Goal: Task Accomplishment & Management: Manage account settings

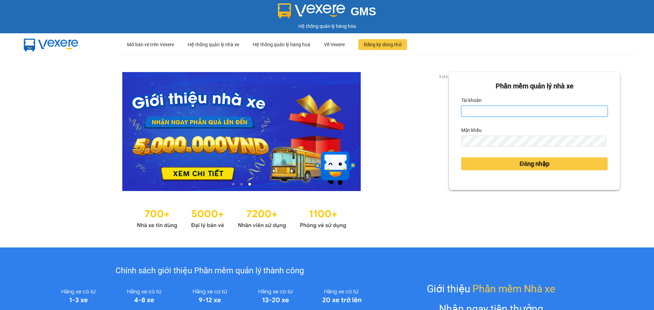
drag, startPoint x: 537, startPoint y: 112, endPoint x: 528, endPoint y: 116, distance: 10.1
click at [537, 112] on input "Tài khoản" at bounding box center [534, 111] width 146 height 11
type input "hahv.petrobp"
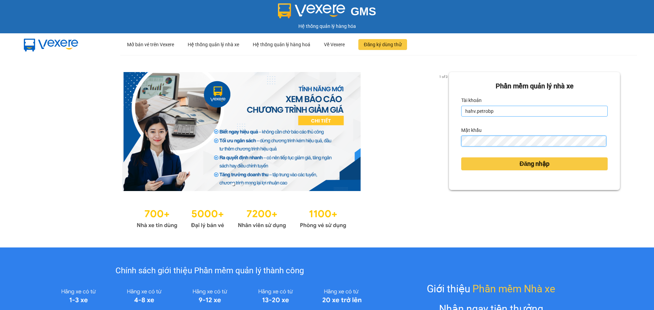
click at [461, 158] on button "Đăng nhập" at bounding box center [534, 164] width 146 height 13
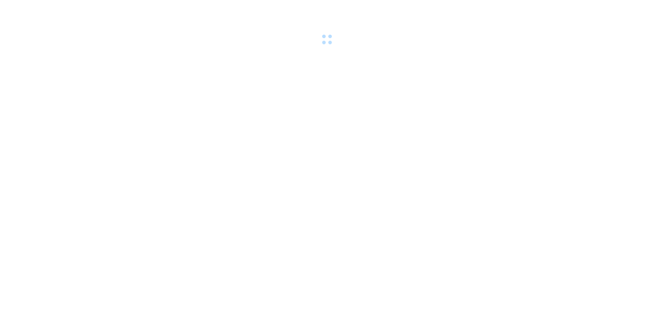
click at [518, 164] on body at bounding box center [327, 155] width 654 height 310
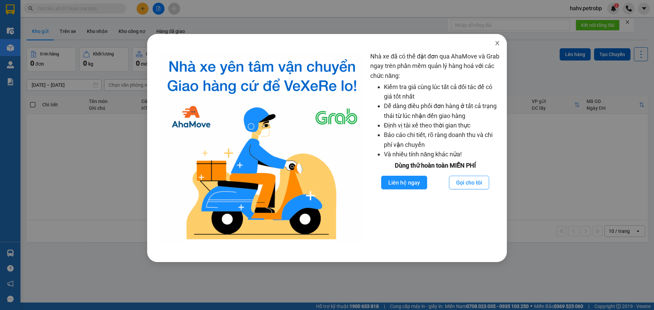
drag, startPoint x: 497, startPoint y: 46, endPoint x: 479, endPoint y: 46, distance: 17.7
click at [497, 46] on icon "close" at bounding box center [496, 43] width 5 height 5
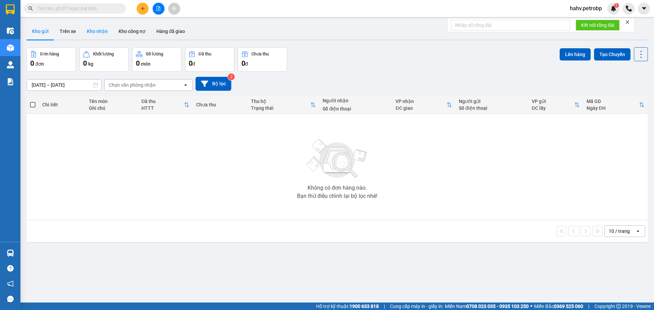
drag, startPoint x: 85, startPoint y: 30, endPoint x: 85, endPoint y: 34, distance: 4.1
click at [86, 30] on button "Kho nhận" at bounding box center [97, 31] width 32 height 16
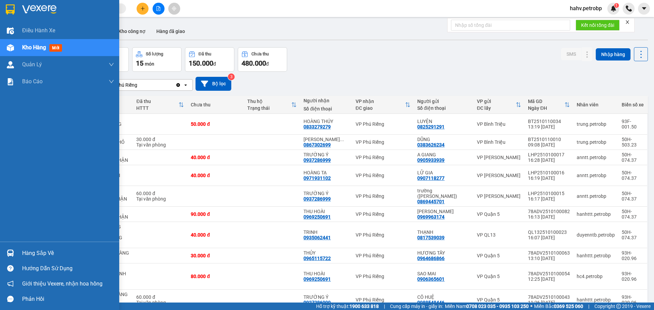
click at [32, 252] on div "Hàng sắp về" at bounding box center [68, 253] width 92 height 10
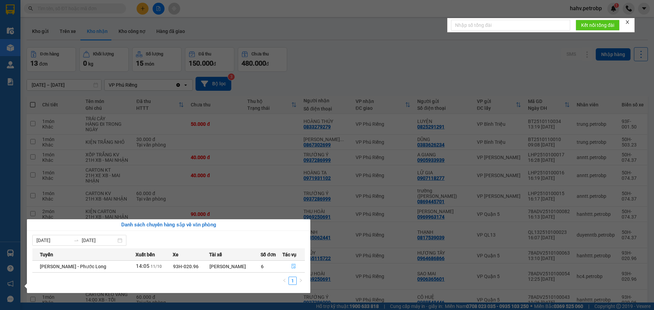
click at [294, 267] on icon "file-done" at bounding box center [293, 266] width 5 height 5
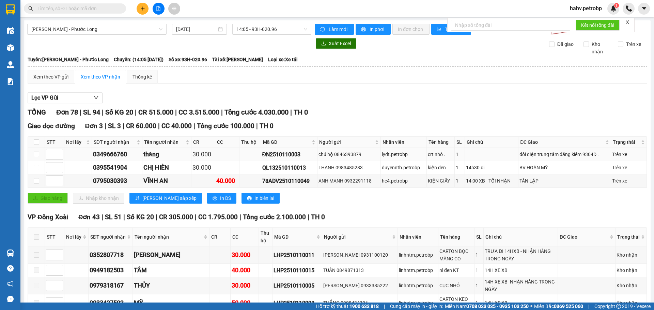
click at [128, 156] on div "0349666760" at bounding box center [117, 155] width 48 height 10
click at [115, 153] on div "0349666760" at bounding box center [117, 155] width 48 height 10
copy div "0349666760"
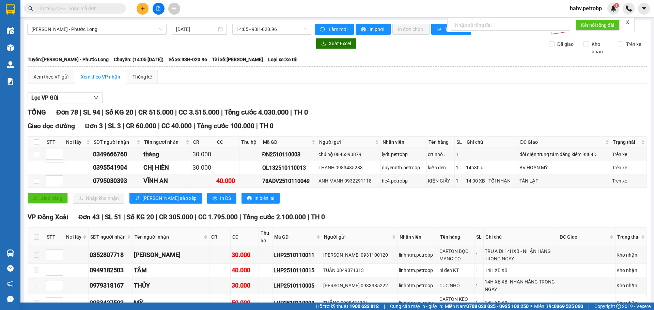
paste input "0349666760"
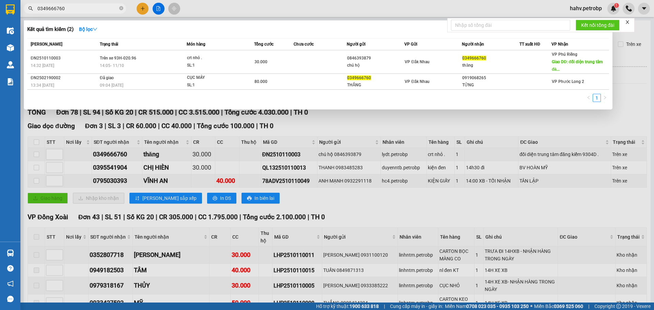
type input "0349666760"
click at [374, 198] on div at bounding box center [327, 155] width 654 height 310
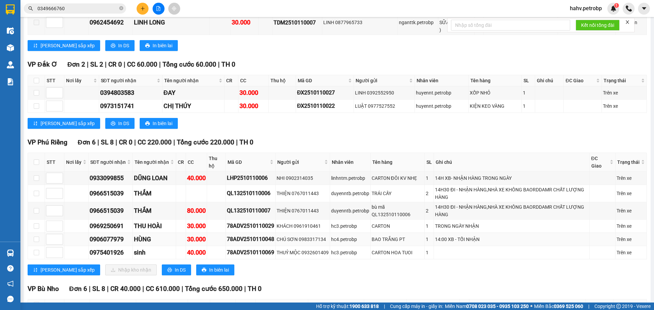
scroll to position [953, 0]
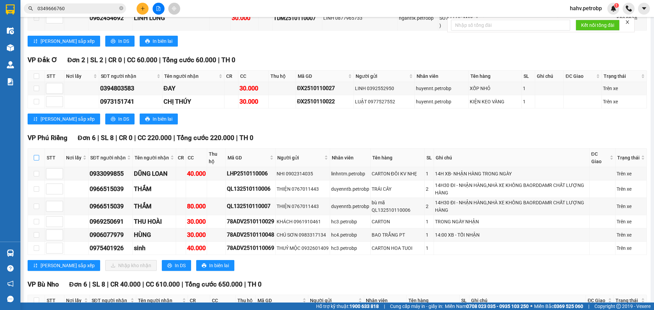
click at [35, 155] on input "checkbox" at bounding box center [36, 157] width 5 height 5
checkbox input "true"
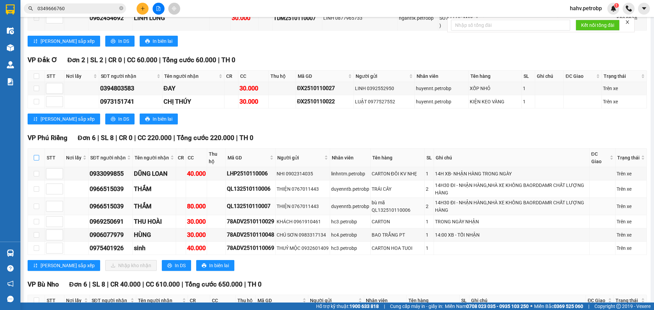
checkbox input "true"
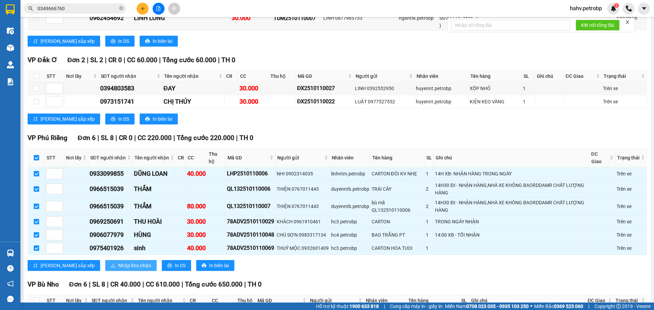
drag, startPoint x: 100, startPoint y: 193, endPoint x: 110, endPoint y: 194, distance: 9.6
click at [118, 262] on span "Nhập kho nhận" at bounding box center [134, 265] width 33 height 7
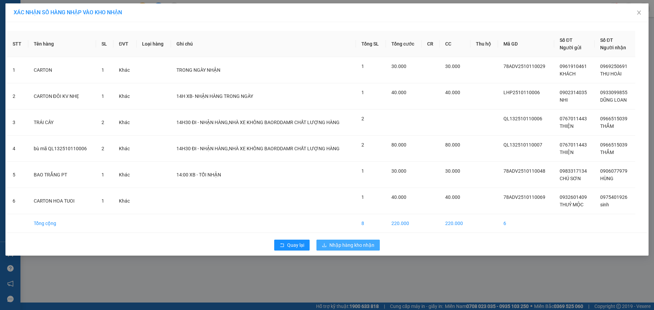
click at [355, 244] on span "Nhập hàng kho nhận" at bounding box center [351, 245] width 45 height 7
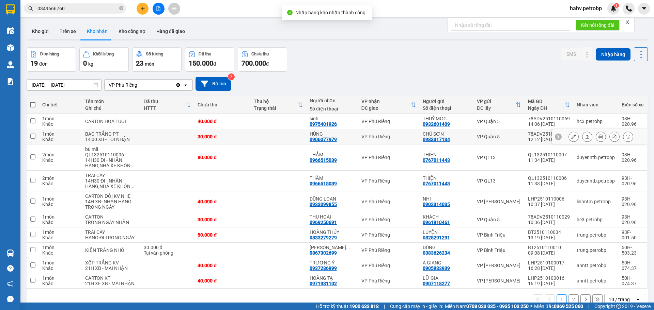
click at [324, 141] on div "0906077979" at bounding box center [322, 139] width 27 height 5
copy div "0906077979"
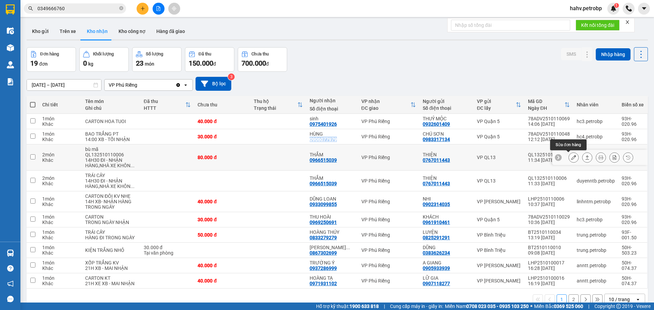
click at [571, 158] on icon at bounding box center [573, 157] width 5 height 5
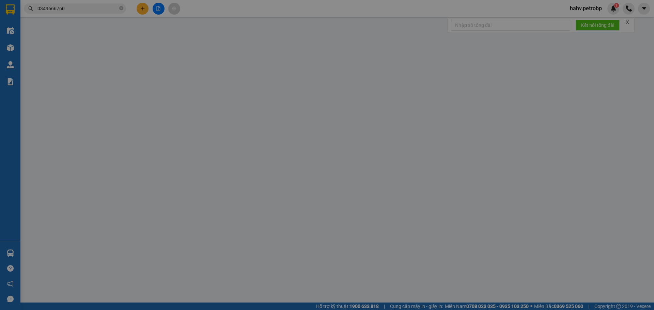
type input "0767011443"
type input "THIỆN"
type input "0966515039"
type input "THẮM"
type input "80.000"
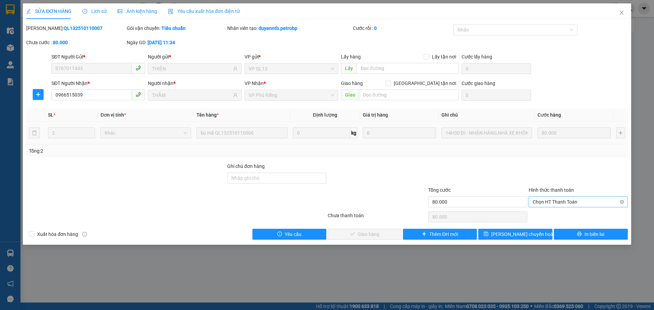
click at [580, 205] on span "Chọn HT Thanh Toán" at bounding box center [577, 202] width 91 height 10
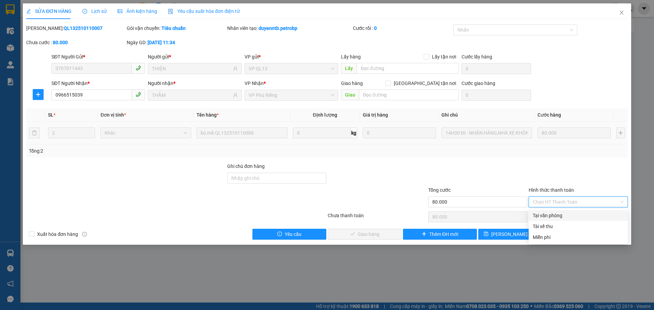
drag, startPoint x: 580, startPoint y: 208, endPoint x: 579, endPoint y: 211, distance: 3.9
click at [579, 211] on div "Tại văn phòng" at bounding box center [577, 215] width 99 height 11
type input "0"
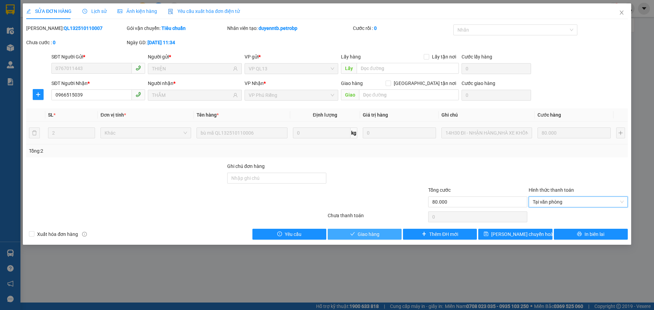
click at [389, 235] on button "Giao hàng" at bounding box center [364, 234] width 74 height 11
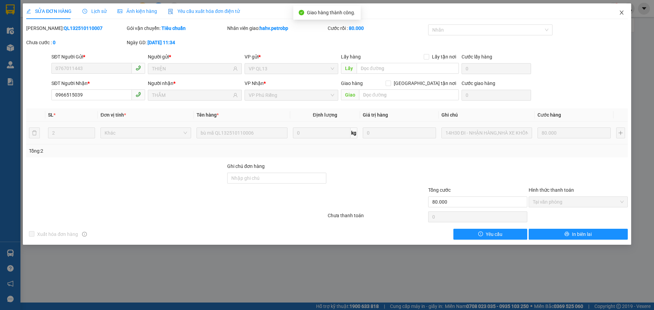
click at [622, 11] on icon "close" at bounding box center [620, 12] width 5 height 5
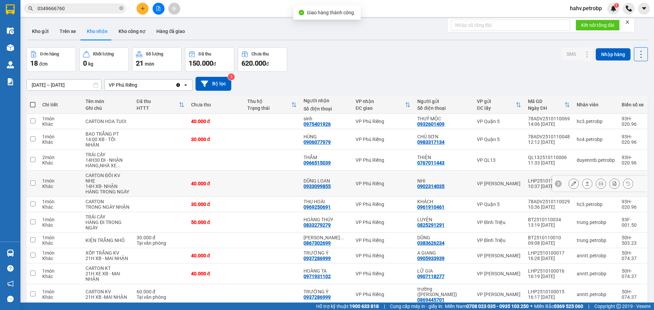
click at [322, 184] on div "0933099855" at bounding box center [316, 186] width 27 height 5
copy div "0933099855"
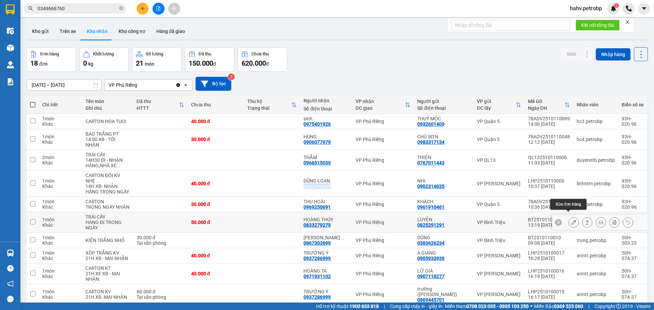
click at [571, 220] on icon at bounding box center [573, 222] width 5 height 5
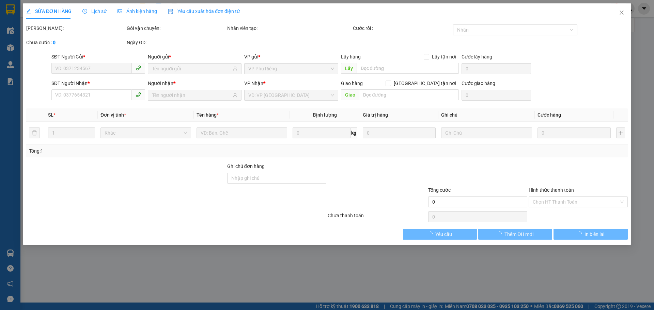
type input "0825291291"
type input "LUYỆN"
type input "0833279279"
type input "HOÀNG THÚY"
type input "50.000"
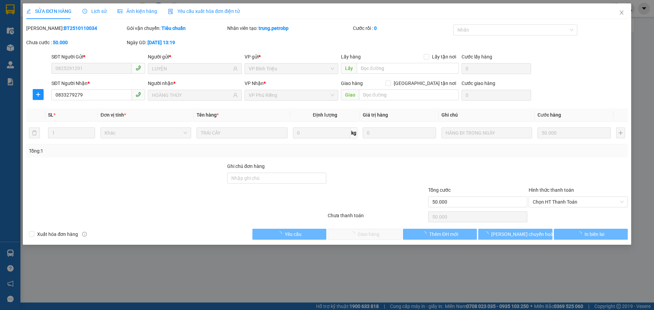
click at [564, 203] on span "Chọn HT Thanh Toán" at bounding box center [577, 202] width 91 height 10
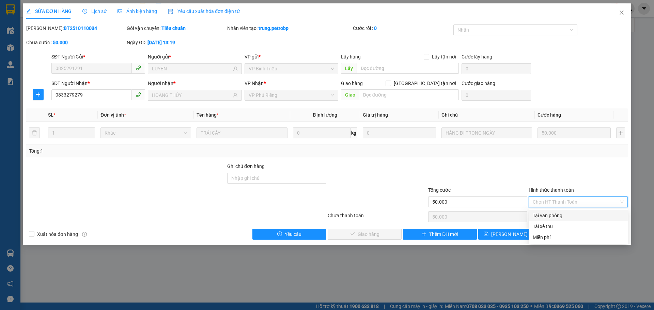
click at [559, 212] on div "Tại văn phòng" at bounding box center [577, 215] width 91 height 7
type input "0"
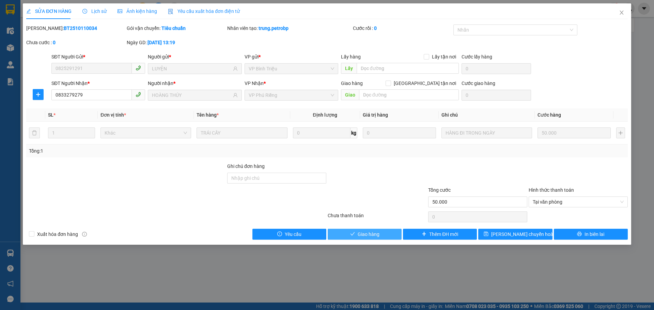
click at [357, 232] on span "Giao hàng" at bounding box center [368, 234] width 22 height 7
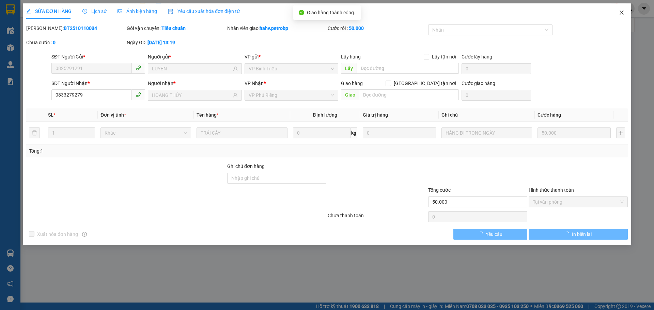
click at [622, 13] on icon "close" at bounding box center [620, 12] width 5 height 5
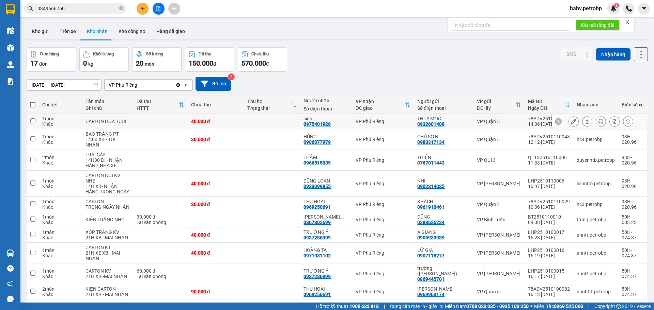
click at [571, 120] on icon at bounding box center [573, 121] width 5 height 5
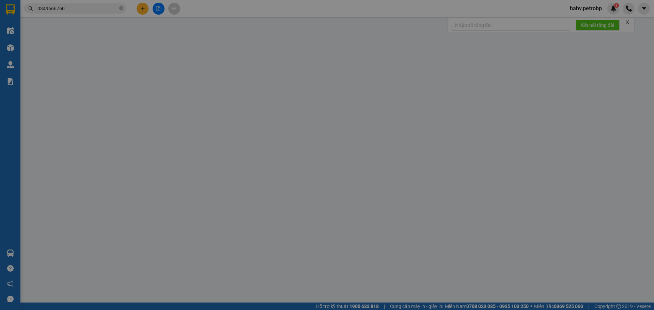
type input "0932601409"
type input "THUỶ MỘC"
type input "0975401926"
type input "sinh"
type input "40.000"
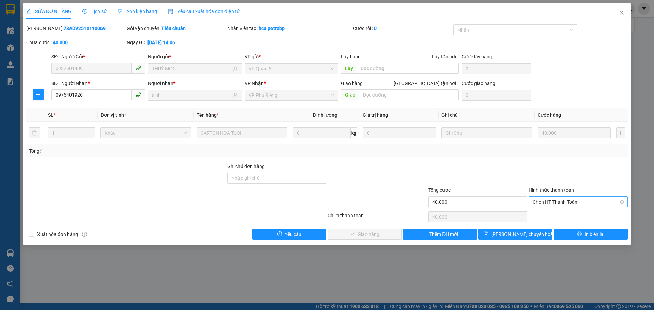
click at [559, 201] on span "Chọn HT Thanh Toán" at bounding box center [577, 202] width 91 height 10
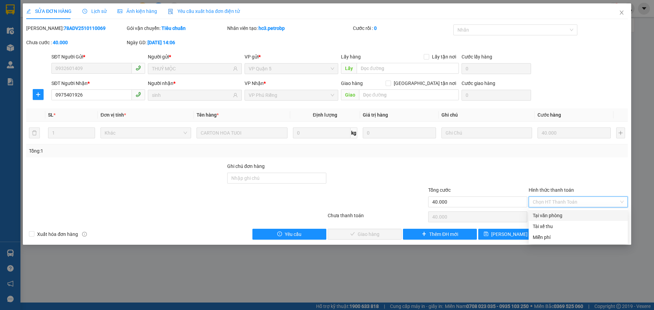
click at [563, 215] on div "Tại văn phòng" at bounding box center [577, 215] width 91 height 7
type input "0"
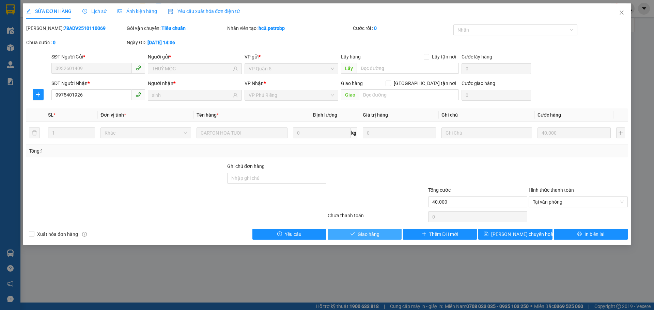
drag, startPoint x: 377, startPoint y: 231, endPoint x: 606, endPoint y: 66, distance: 281.9
click at [377, 232] on span "Giao hàng" at bounding box center [368, 234] width 22 height 7
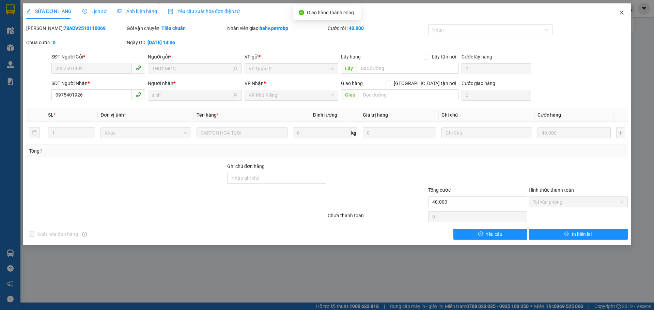
click at [617, 13] on span "Close" at bounding box center [621, 12] width 19 height 19
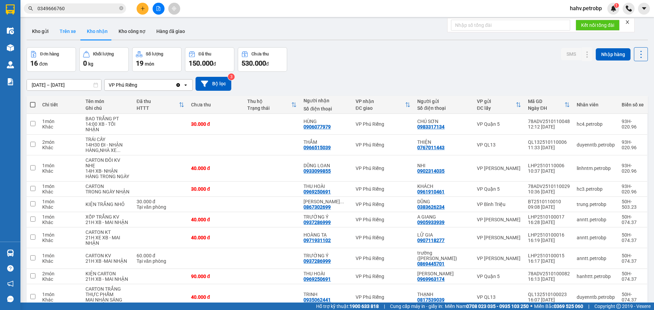
click at [73, 26] on button "Trên xe" at bounding box center [67, 31] width 27 height 16
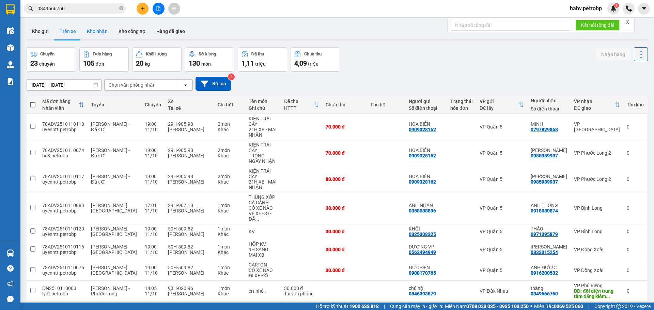
click at [99, 30] on button "Kho nhận" at bounding box center [97, 31] width 32 height 16
type input "[DATE] – [DATE]"
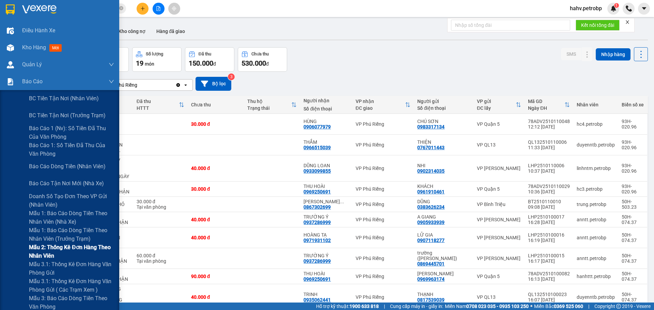
click at [20, 256] on div "Mẫu 2: Thống kê đơn hàng theo nhân viên" at bounding box center [59, 251] width 119 height 17
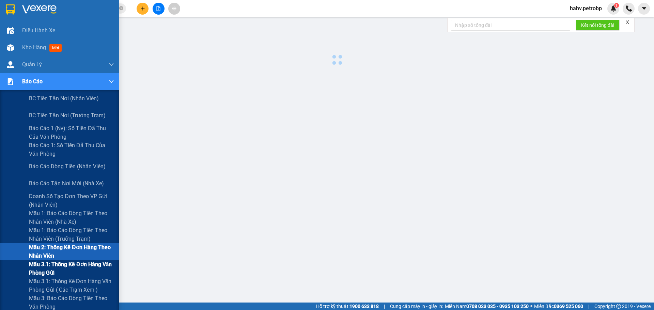
click at [15, 272] on div "Mẫu 3.1: Thống kê đơn hàng văn phòng gửi" at bounding box center [59, 268] width 119 height 17
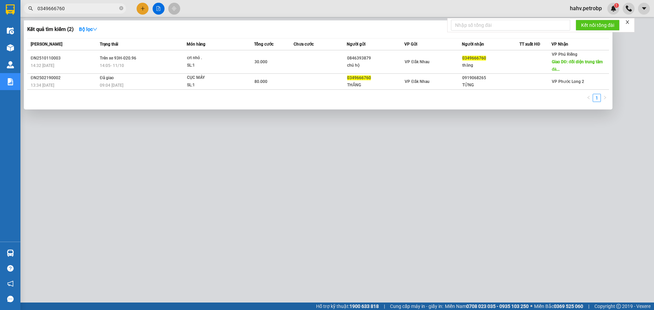
drag, startPoint x: 119, startPoint y: 7, endPoint x: 115, endPoint y: 8, distance: 4.8
click at [119, 8] on icon "close-circle" at bounding box center [121, 8] width 4 height 4
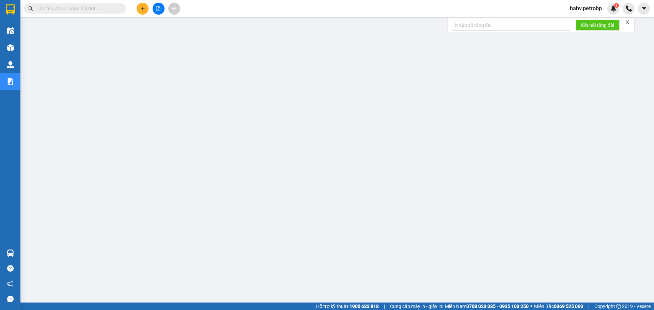
paste input "0982987347"
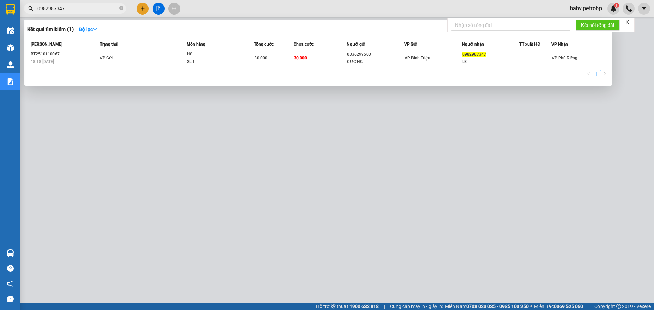
type input "0982987347"
click at [284, 262] on div at bounding box center [327, 155] width 654 height 310
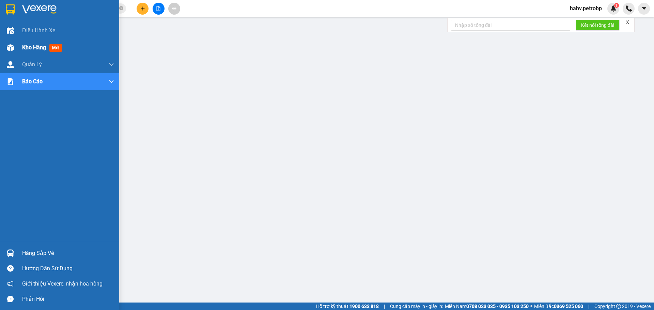
click at [4, 55] on div "Kho hàng mới" at bounding box center [59, 47] width 119 height 17
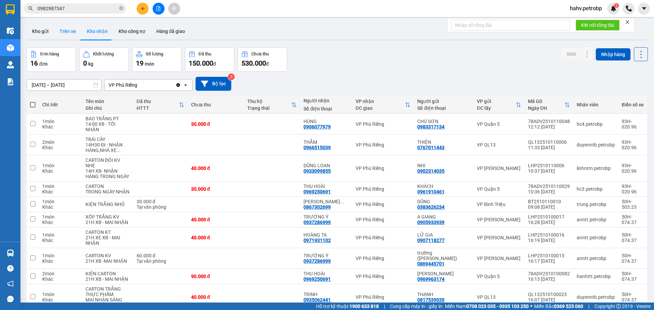
drag, startPoint x: 63, startPoint y: 34, endPoint x: 75, endPoint y: 32, distance: 11.4
click at [64, 34] on button "Trên xe" at bounding box center [67, 31] width 27 height 16
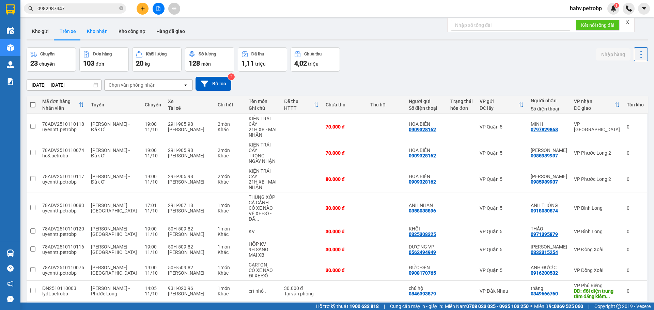
click at [96, 31] on button "Kho nhận" at bounding box center [97, 31] width 32 height 16
type input "[DATE] – [DATE]"
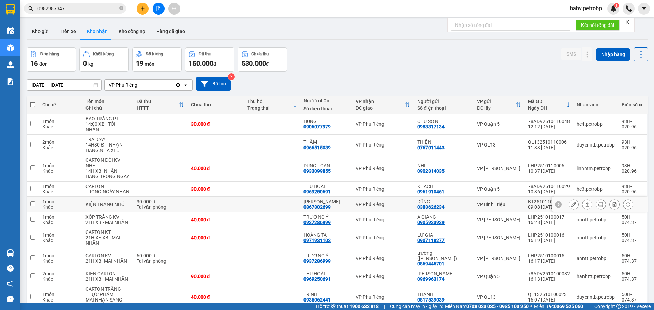
click at [312, 205] on div "0867302699" at bounding box center [316, 207] width 27 height 5
copy div "0867302699"
click at [121, 9] on icon "close-circle" at bounding box center [121, 8] width 4 height 4
paste input "0867302699"
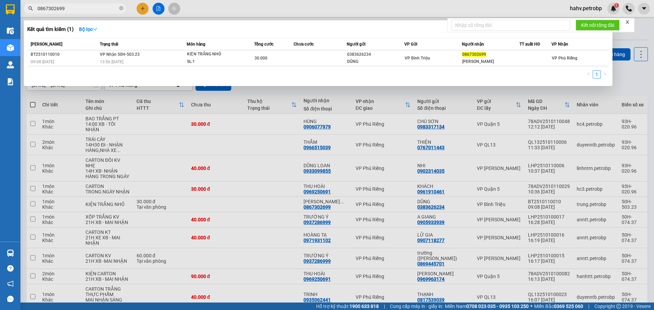
type input "0867302699"
click at [242, 237] on div at bounding box center [327, 155] width 654 height 310
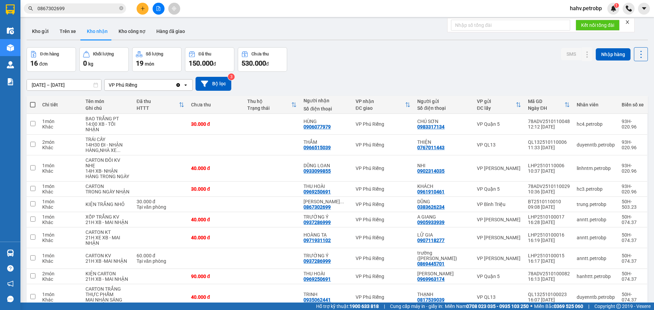
click at [161, 8] on button at bounding box center [158, 9] width 12 height 12
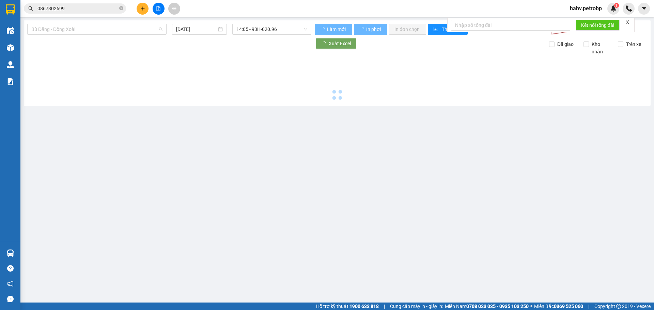
click at [97, 31] on span "Bù Đăng - Đồng Xoài" at bounding box center [96, 29] width 131 height 10
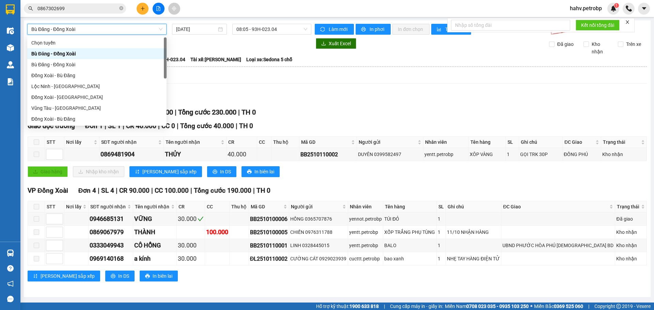
click at [96, 30] on span "Bù Đăng - Đồng Xoài" at bounding box center [96, 29] width 131 height 10
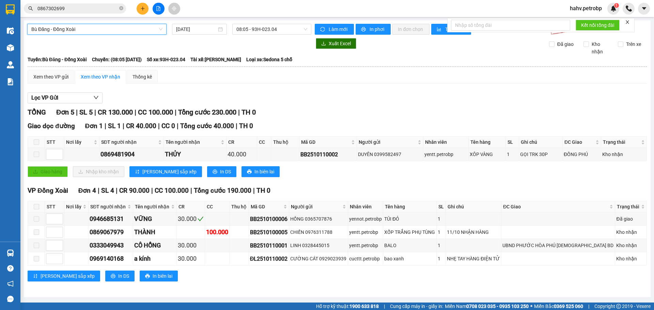
click at [92, 26] on span "Bù Đăng - Đồng Xoài" at bounding box center [96, 29] width 131 height 10
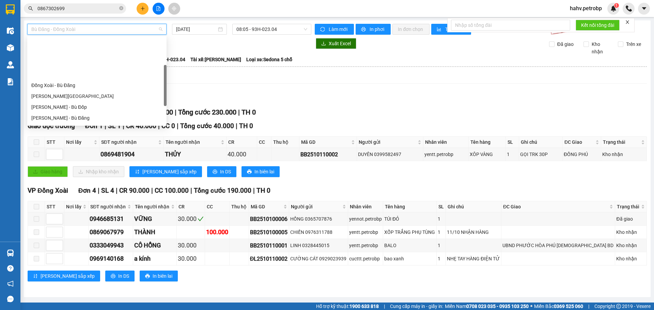
scroll to position [79, 0]
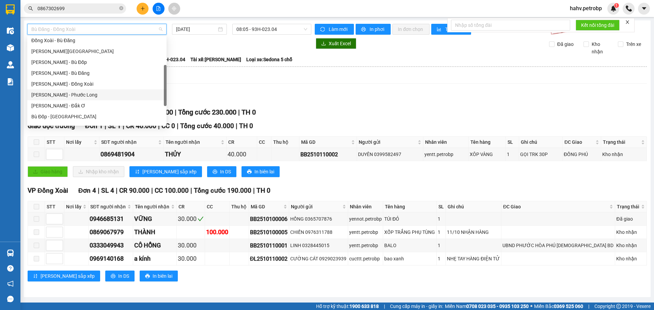
click at [93, 92] on div "[PERSON_NAME] - Phước Long" at bounding box center [96, 94] width 131 height 7
type input "[DATE]"
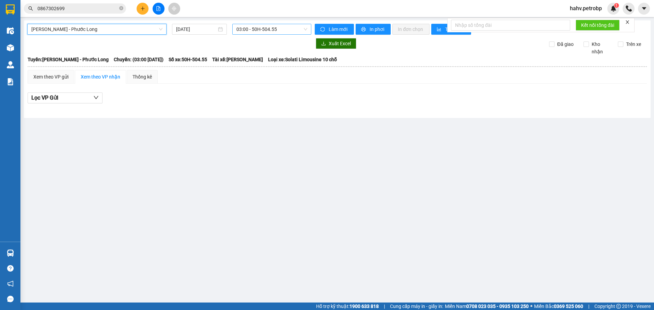
click at [269, 31] on span "03:00 - 50H-504.55" at bounding box center [271, 29] width 71 height 10
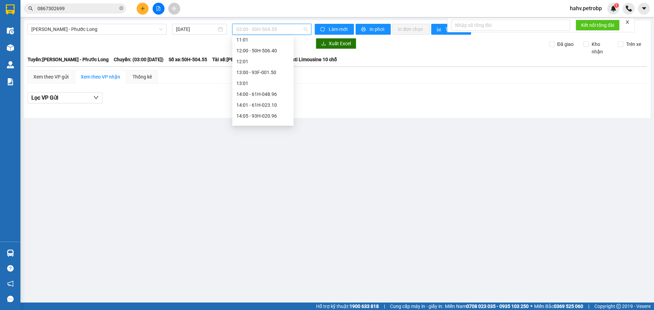
scroll to position [215, 0]
click at [258, 92] on div "14:00 - 61H-048.96" at bounding box center [262, 88] width 53 height 7
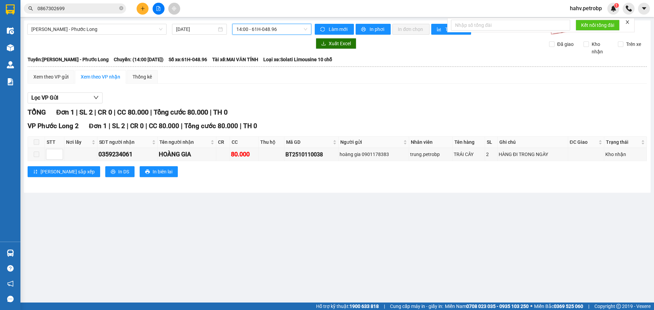
click at [264, 32] on span "14:00 - 61H-048.96" at bounding box center [271, 29] width 71 height 10
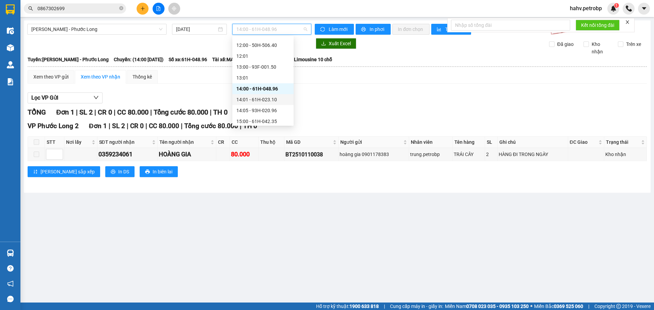
scroll to position [238, 0]
click at [263, 79] on div "14:01 - 61H-023.10" at bounding box center [262, 76] width 53 height 7
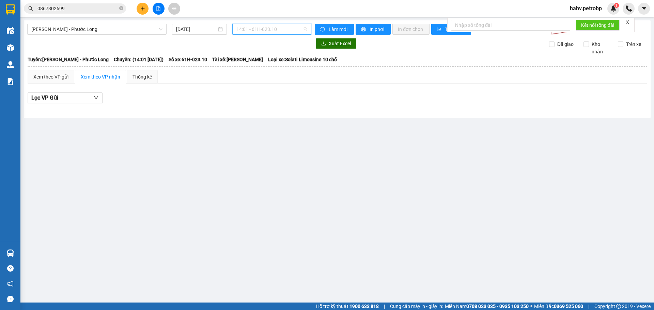
click at [278, 28] on span "14:01 - 61H-023.10" at bounding box center [271, 29] width 71 height 10
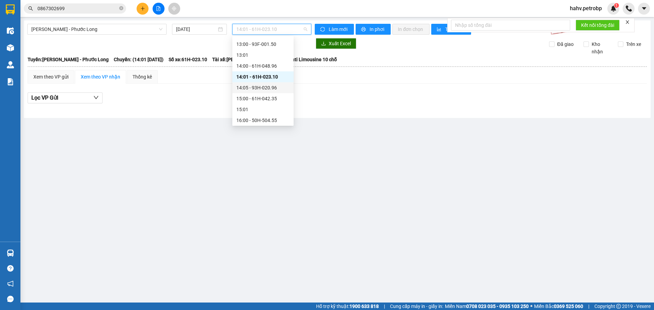
click at [272, 93] on div "14:05 - 93H-020.96" at bounding box center [262, 87] width 61 height 11
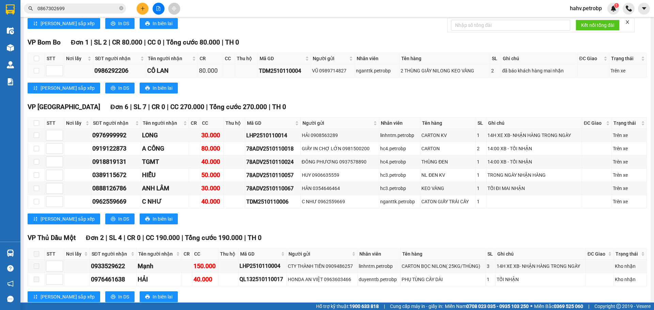
scroll to position [1497, 0]
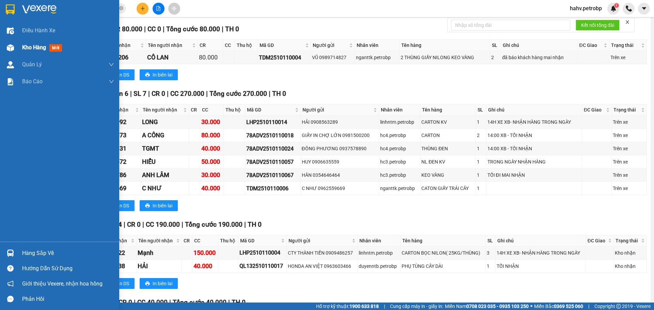
click at [25, 54] on div "Kho hàng mới" at bounding box center [68, 47] width 92 height 17
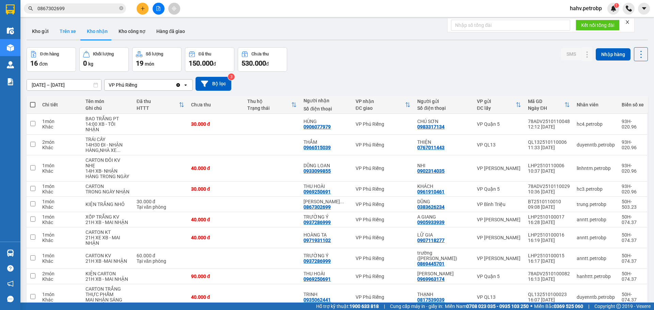
click at [59, 25] on button "Trên xe" at bounding box center [67, 31] width 27 height 16
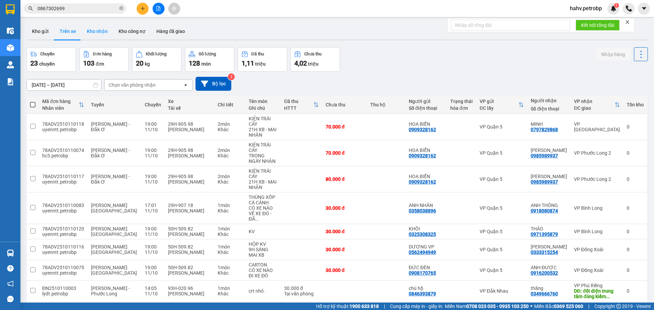
click at [102, 32] on button "Kho nhận" at bounding box center [97, 31] width 32 height 16
type input "[DATE] – [DATE]"
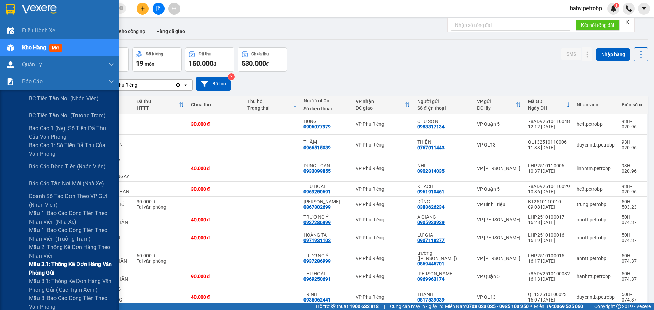
click at [12, 269] on div "Mẫu 3.1: Thống kê đơn hàng văn phòng gửi" at bounding box center [59, 268] width 119 height 17
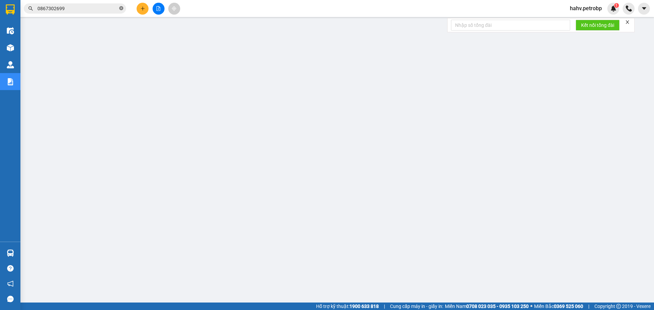
click at [122, 10] on icon "close-circle" at bounding box center [121, 8] width 4 height 4
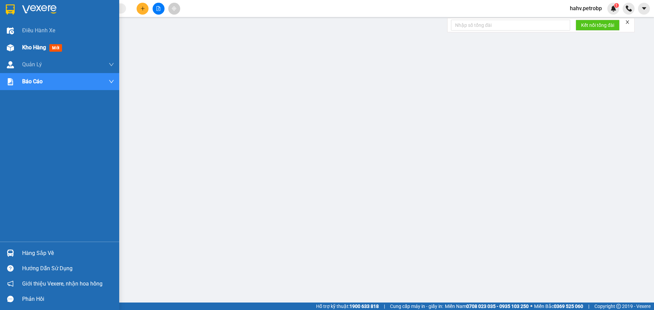
click at [29, 42] on div "Kho hàng mới" at bounding box center [68, 47] width 92 height 17
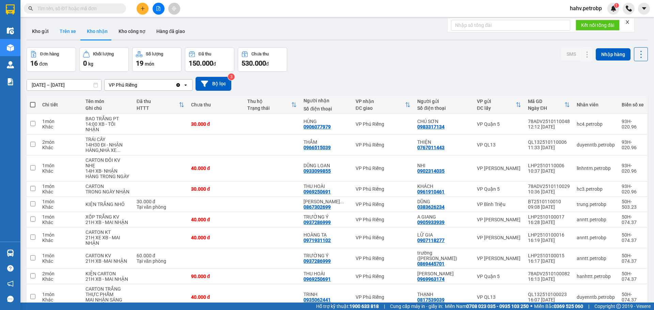
click at [71, 33] on button "Trên xe" at bounding box center [67, 31] width 27 height 16
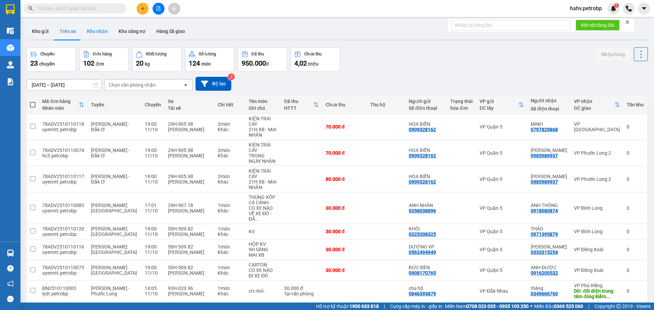
click at [96, 31] on button "Kho nhận" at bounding box center [97, 31] width 32 height 16
type input "[DATE] – [DATE]"
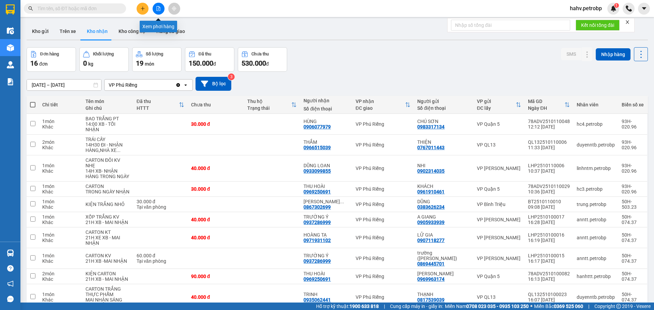
click at [159, 11] on button at bounding box center [158, 9] width 12 height 12
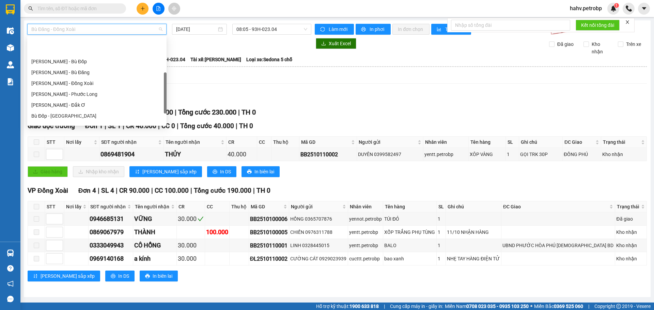
scroll to position [113, 0]
click at [92, 69] on div "[PERSON_NAME] - Đắk Ơ" at bounding box center [96, 71] width 131 height 7
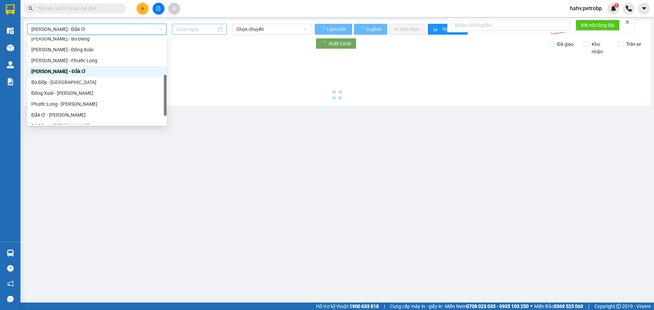
type input "[DATE]"
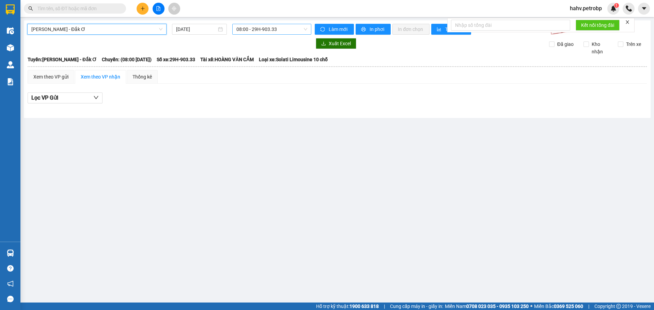
click at [269, 28] on span "08:00 - 29H-903.33" at bounding box center [271, 29] width 71 height 10
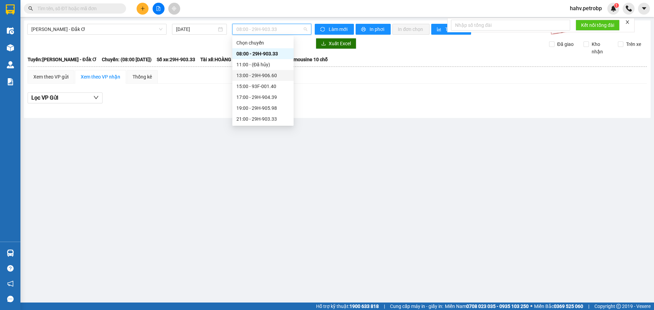
click at [274, 74] on div "13:00 - 29H-906.60" at bounding box center [262, 75] width 53 height 7
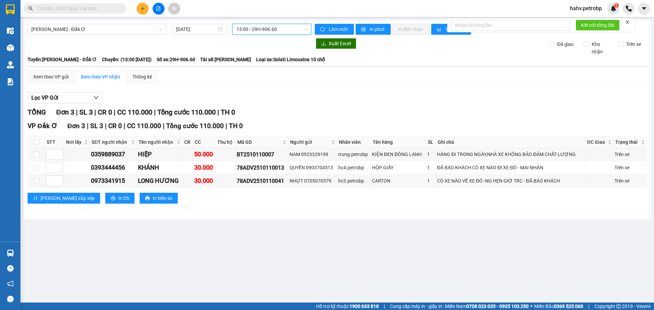
click at [273, 27] on span "13:00 - 29H-906.60" at bounding box center [271, 29] width 71 height 10
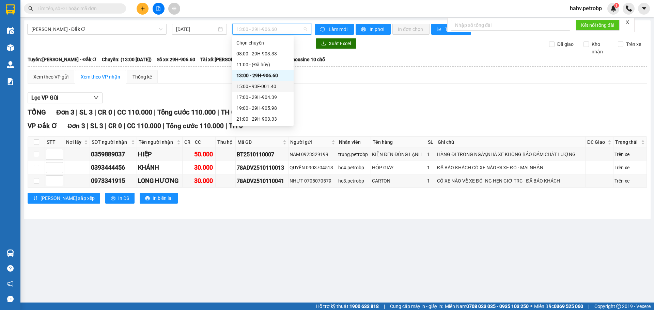
click at [263, 85] on div "15:00 - 93F-001.40" at bounding box center [262, 86] width 53 height 7
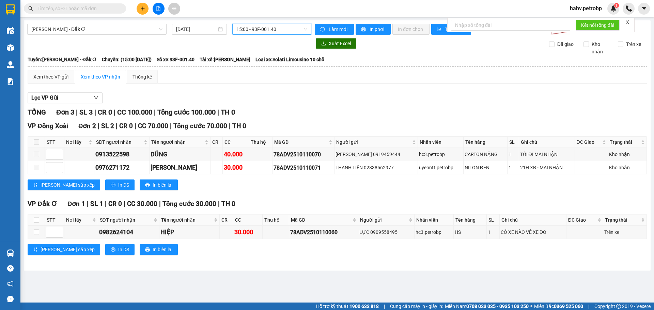
click at [275, 28] on span "15:00 - 93F-001.40" at bounding box center [271, 29] width 71 height 10
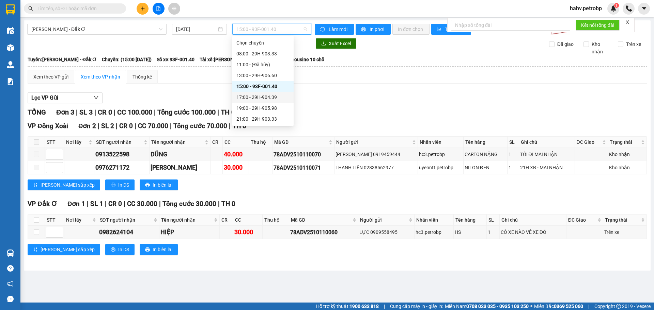
click at [260, 97] on div "17:00 - 29H-904.39" at bounding box center [262, 97] width 53 height 7
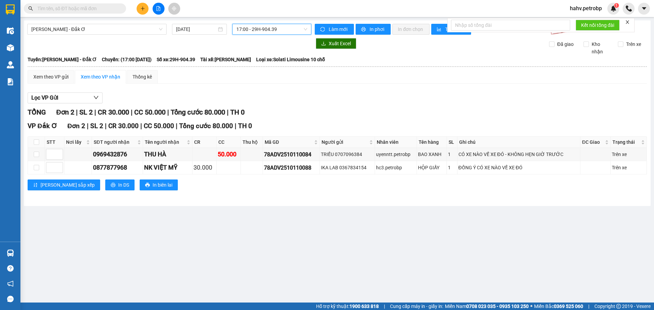
click at [285, 26] on span "17:00 - 29H-904.39" at bounding box center [271, 29] width 71 height 10
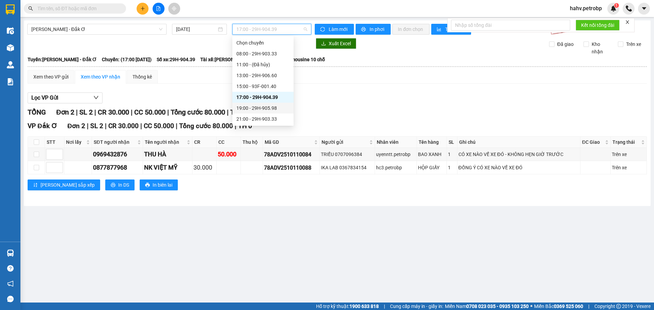
click at [270, 106] on div "19:00 - 29H-905.98" at bounding box center [262, 107] width 53 height 7
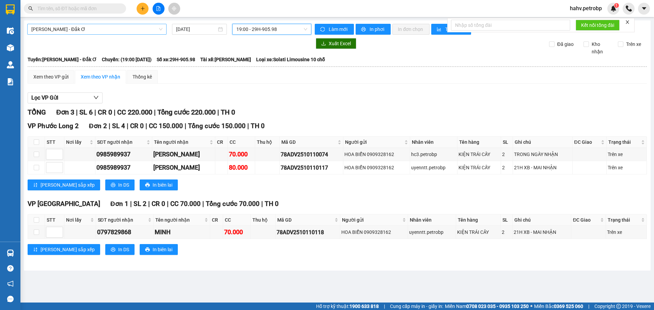
click at [106, 25] on span "[PERSON_NAME] - Đắk Ơ" at bounding box center [96, 29] width 131 height 10
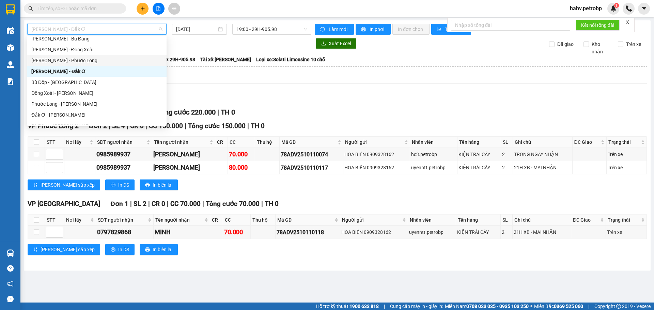
click at [340, 102] on div "Lọc VP Gửi" at bounding box center [337, 98] width 619 height 11
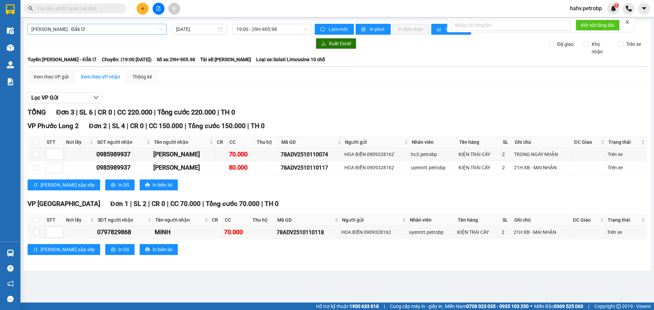
click at [98, 26] on span "[PERSON_NAME] - Đắk Ơ" at bounding box center [96, 29] width 131 height 10
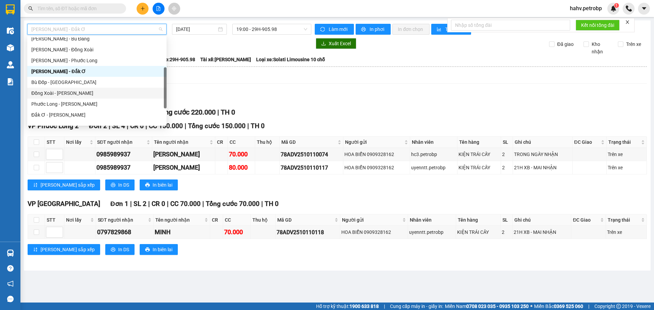
scroll to position [91, 0]
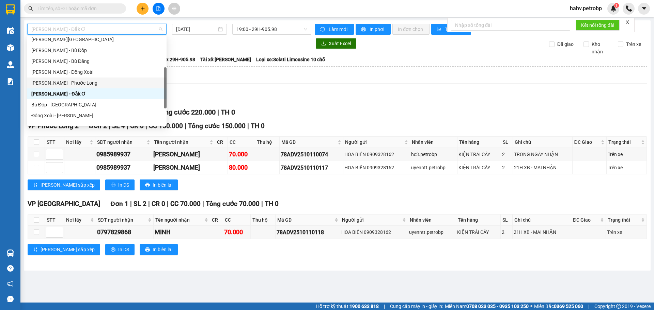
click at [90, 82] on div "[PERSON_NAME] - Phước Long" at bounding box center [96, 82] width 131 height 7
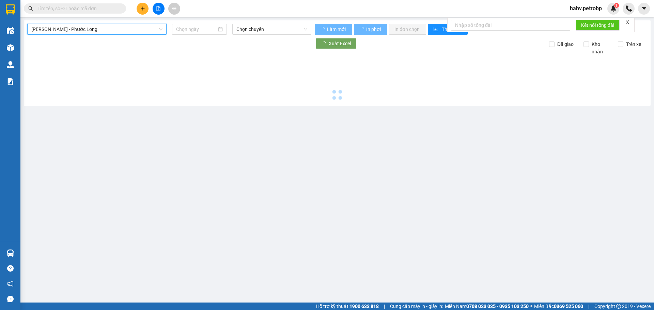
type input "[DATE]"
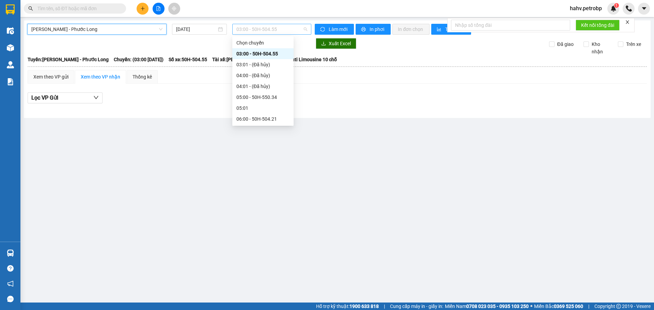
click at [249, 31] on span "03:00 - 50H-504.55" at bounding box center [271, 29] width 71 height 10
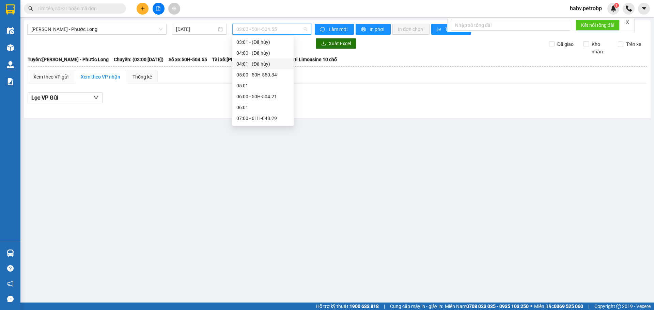
scroll to position [23, 0]
click at [272, 90] on div "05:01" at bounding box center [262, 85] width 61 height 11
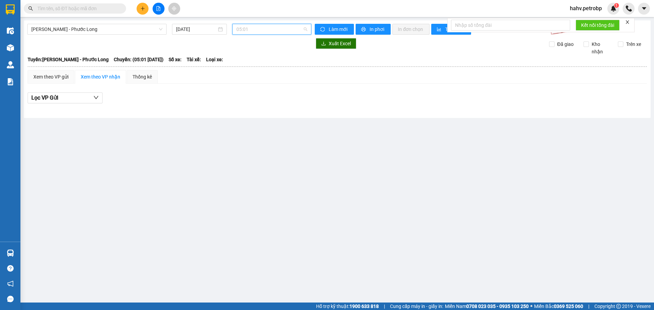
click at [269, 26] on span "05:01" at bounding box center [271, 29] width 71 height 10
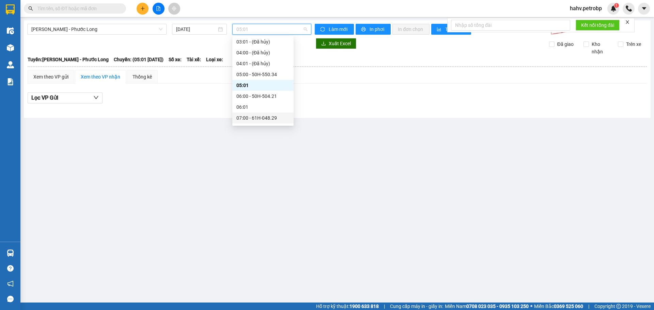
click at [265, 117] on div "07:00 - 61H-048.29" at bounding box center [262, 117] width 53 height 7
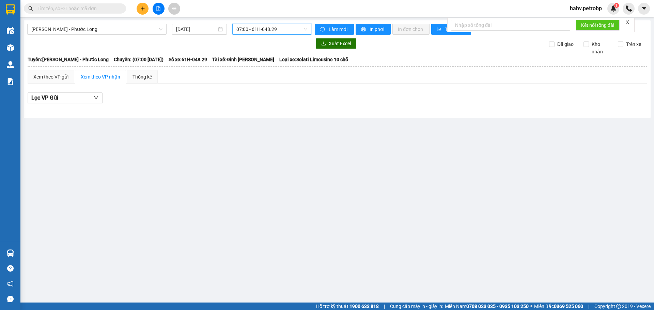
click at [272, 32] on span "07:00 - 61H-048.29" at bounding box center [271, 29] width 71 height 10
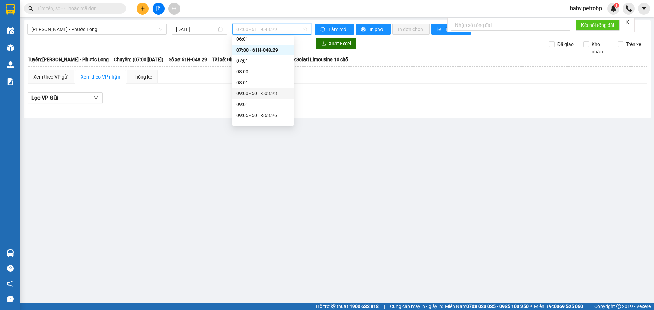
click at [273, 94] on div "09:00 - 50H-503.23" at bounding box center [262, 93] width 53 height 7
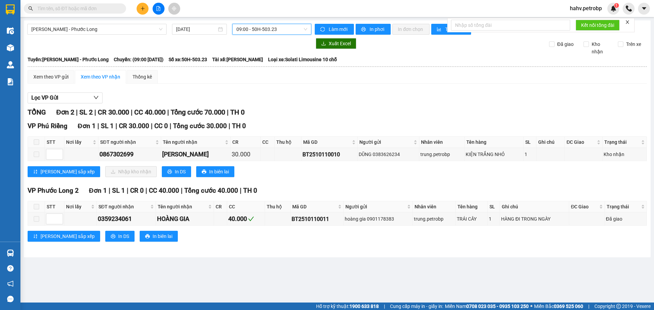
click at [273, 32] on span "09:00 - 50H-503.23" at bounding box center [271, 29] width 71 height 10
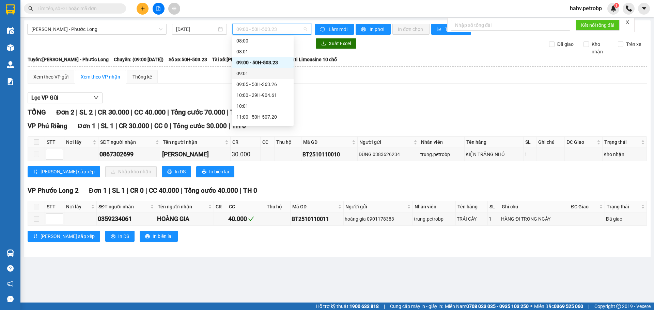
scroll to position [125, 0]
click at [269, 81] on div "09:05 - 50H-363.26" at bounding box center [262, 81] width 53 height 7
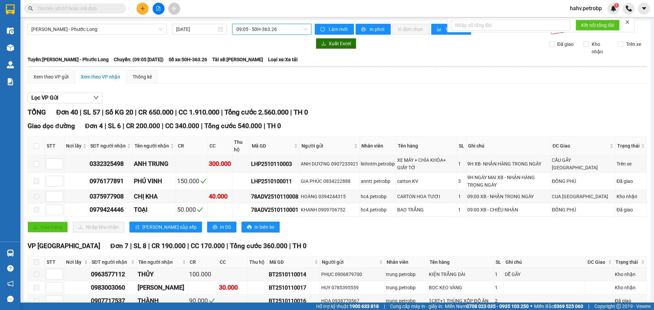
click at [258, 30] on span "09:05 - 50H-363.26" at bounding box center [271, 29] width 71 height 10
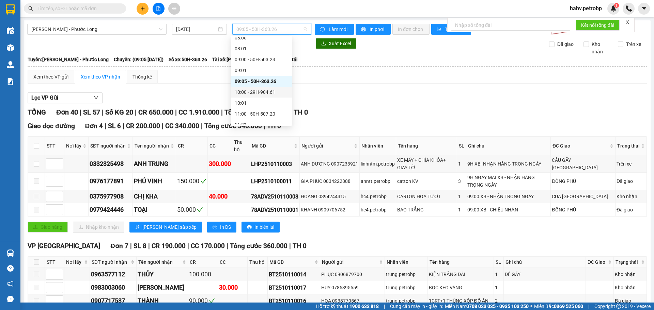
click at [261, 91] on div "10:00 - 29H-904.61" at bounding box center [261, 91] width 53 height 7
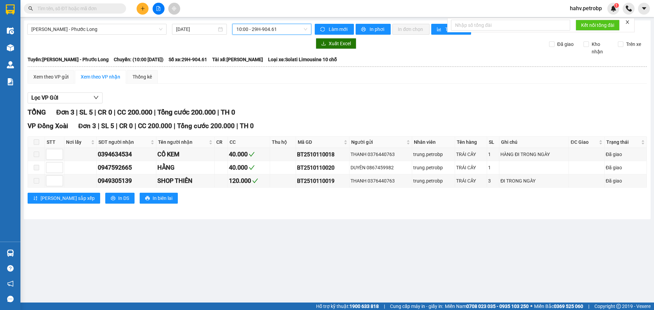
click at [275, 28] on span "10:00 - 29H-904.61" at bounding box center [271, 29] width 71 height 10
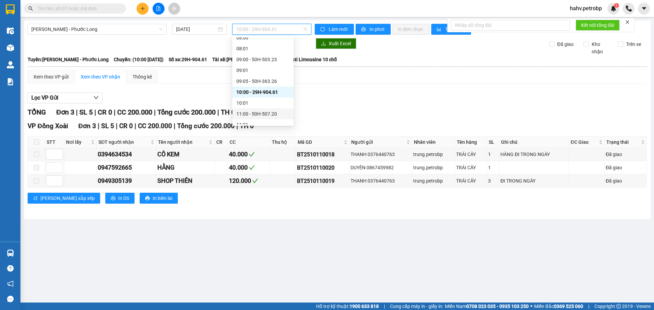
click at [261, 116] on div "11:00 - 50H-507.20" at bounding box center [262, 113] width 53 height 7
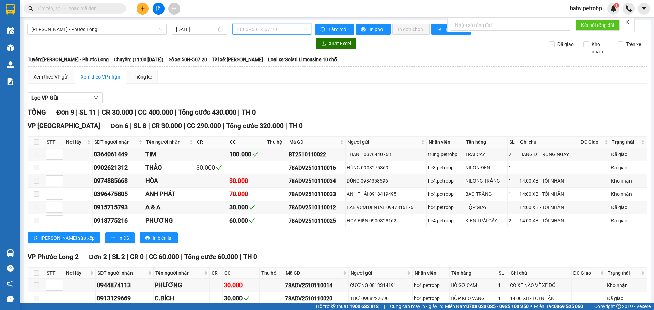
click at [267, 32] on span "11:00 - 50H-507.20" at bounding box center [271, 29] width 71 height 10
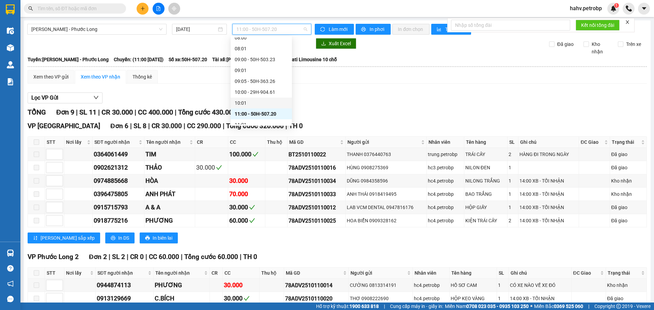
scroll to position [148, 0]
click at [261, 111] on div "12:00 - 50H-506.40" at bounding box center [261, 112] width 53 height 7
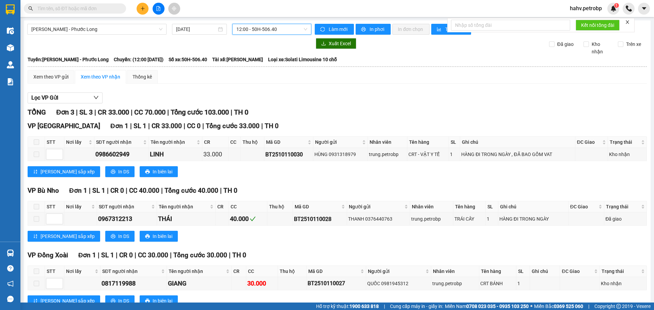
click at [265, 28] on span "12:00 - 50H-506.40" at bounding box center [271, 29] width 71 height 10
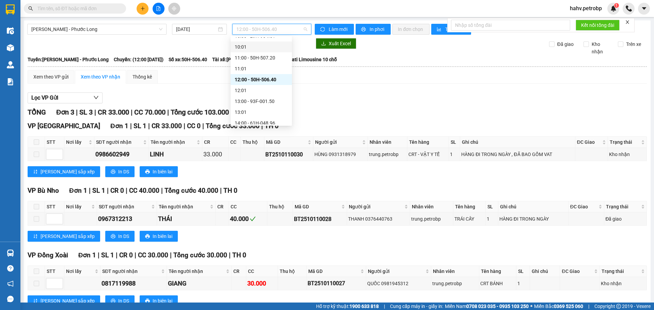
scroll to position [182, 0]
click at [260, 102] on div "13:00 - 93F-001.50" at bounding box center [261, 100] width 53 height 7
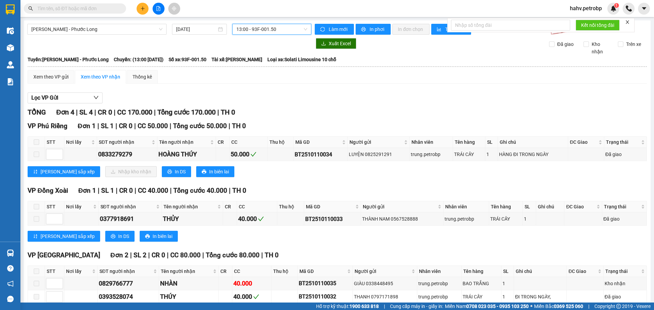
click at [269, 31] on span "13:00 - 93F-001.50" at bounding box center [271, 29] width 71 height 10
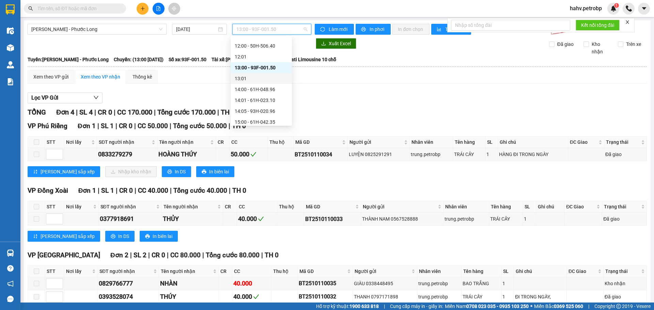
scroll to position [216, 0]
click at [260, 94] on div "14:01 - 61H-023.10" at bounding box center [260, 99] width 61 height 11
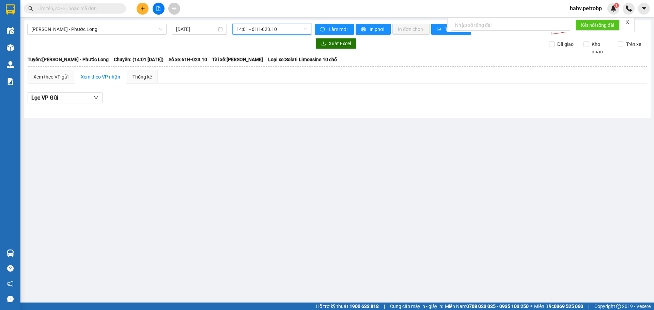
click at [280, 33] on span "14:01 - 61H-023.10" at bounding box center [271, 29] width 71 height 10
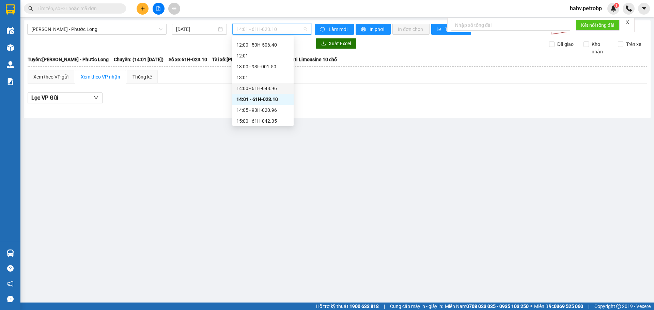
click at [258, 84] on div "14:00 - 61H-048.96" at bounding box center [262, 88] width 61 height 11
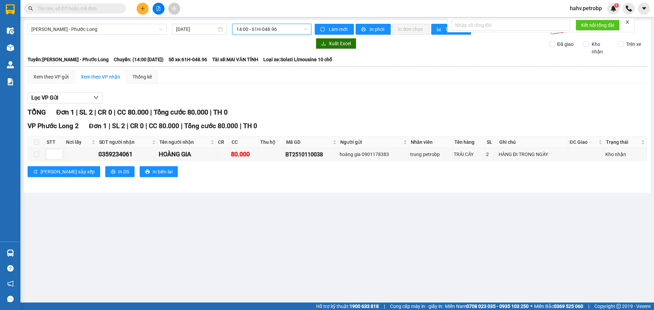
click at [272, 32] on span "14:00 - 61H-048.96" at bounding box center [271, 29] width 71 height 10
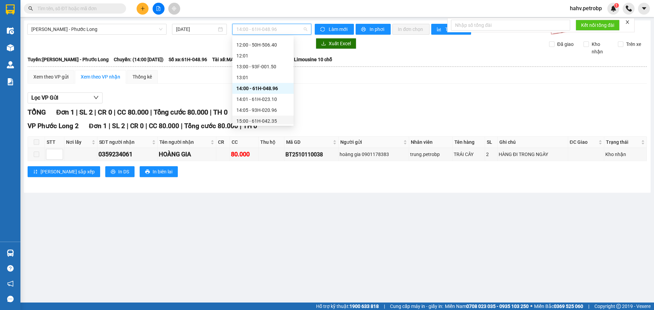
click at [260, 119] on div "15:00 - 61H-042.35" at bounding box center [262, 120] width 53 height 7
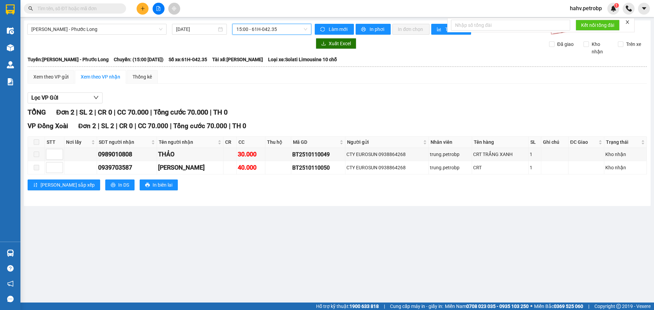
click at [275, 33] on span "15:00 - 61H-042.35" at bounding box center [271, 29] width 71 height 10
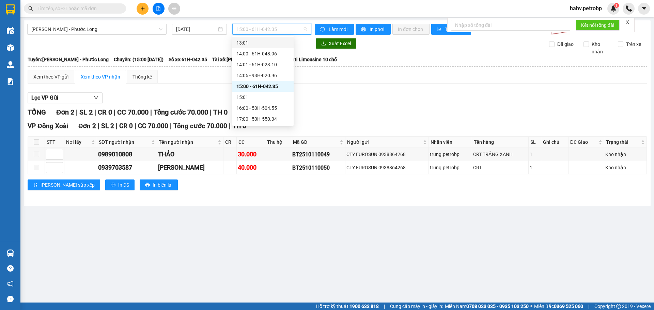
scroll to position [252, 0]
click at [264, 105] on div "16:00 - 50H-504.55" at bounding box center [262, 106] width 53 height 7
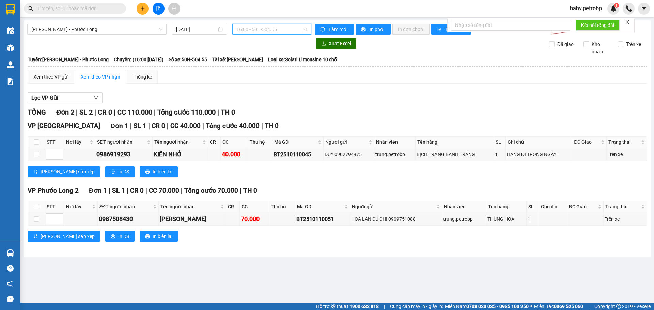
click at [278, 28] on span "16:00 - 50H-504.55" at bounding box center [271, 29] width 71 height 10
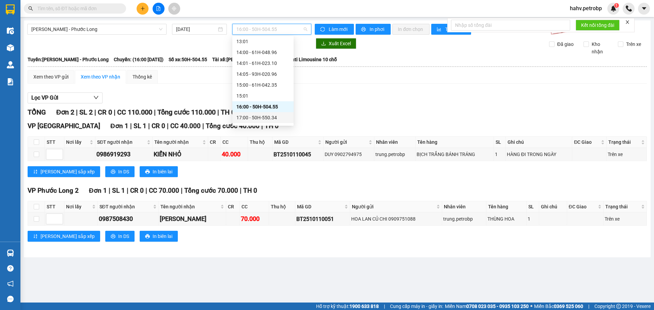
click at [272, 119] on div "17:00 - 50H-550.34" at bounding box center [262, 117] width 53 height 7
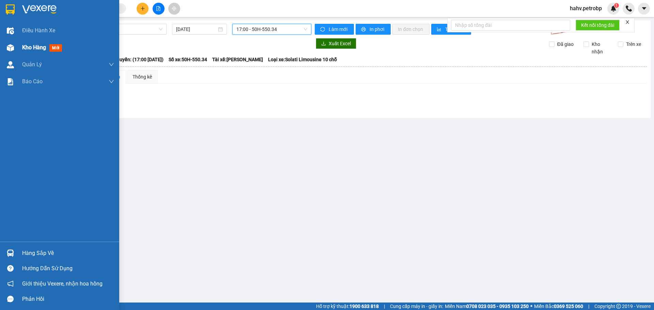
click at [1, 50] on div "Kho hàng mới" at bounding box center [59, 47] width 119 height 17
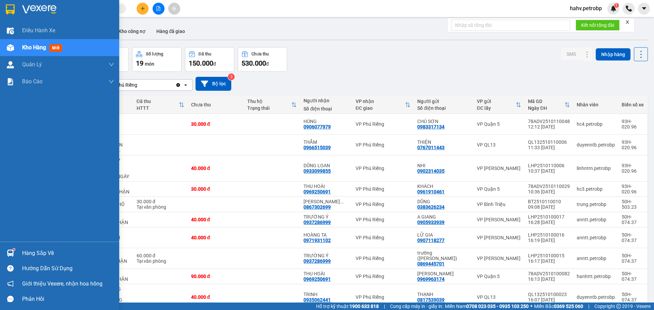
click at [29, 252] on div "Hàng sắp về" at bounding box center [68, 253] width 92 height 10
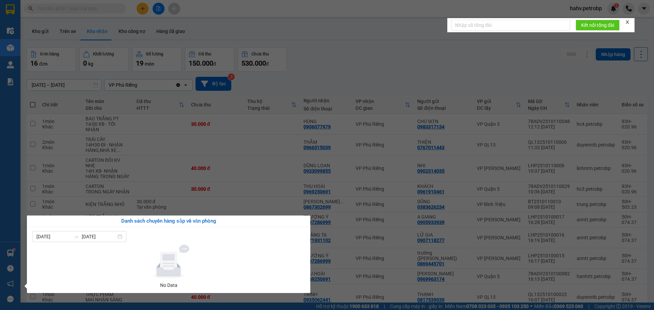
click at [0, 201] on div "Điều hành xe Kho hàng mới Quản [PERSON_NAME] lý chuyến Quản lý khách hàng Quản …" at bounding box center [10, 155] width 20 height 310
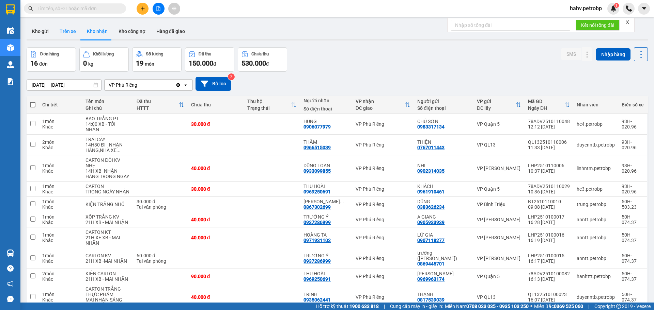
click at [75, 26] on button "Trên xe" at bounding box center [67, 31] width 27 height 16
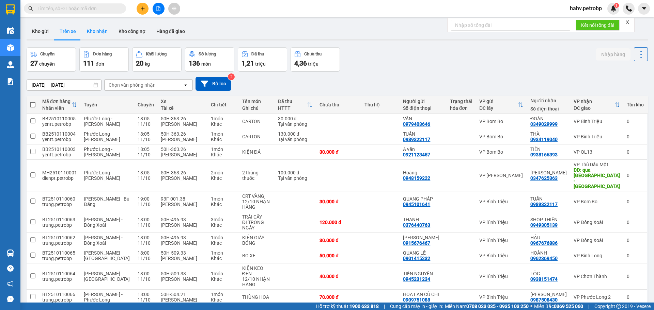
click at [99, 29] on button "Kho nhận" at bounding box center [97, 31] width 32 height 16
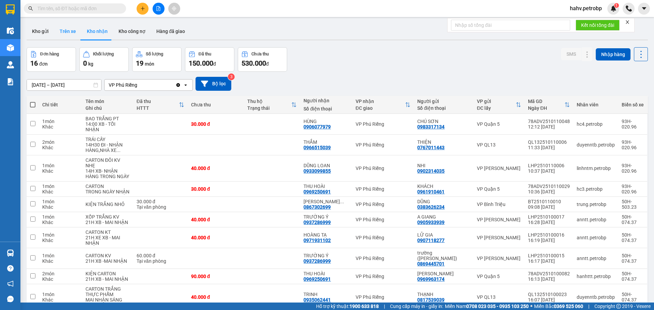
click at [74, 35] on button "Trên xe" at bounding box center [67, 31] width 27 height 16
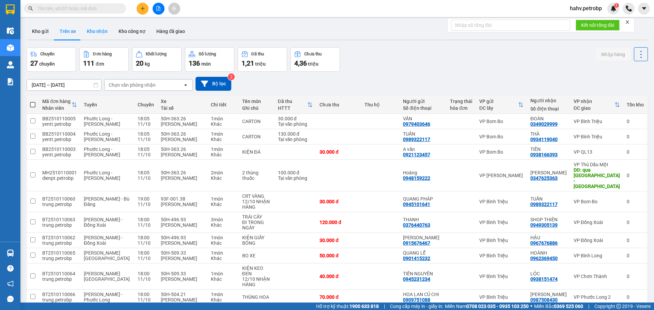
click at [91, 34] on button "Kho nhận" at bounding box center [97, 31] width 32 height 16
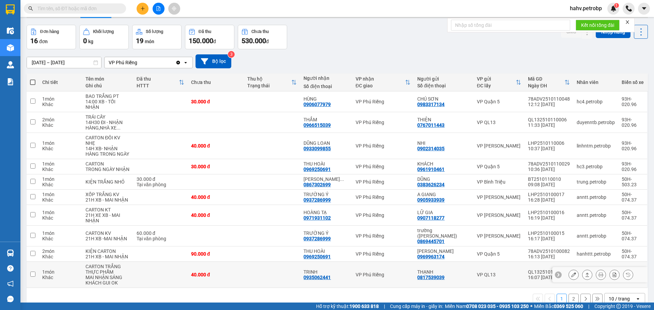
scroll to position [31, 0]
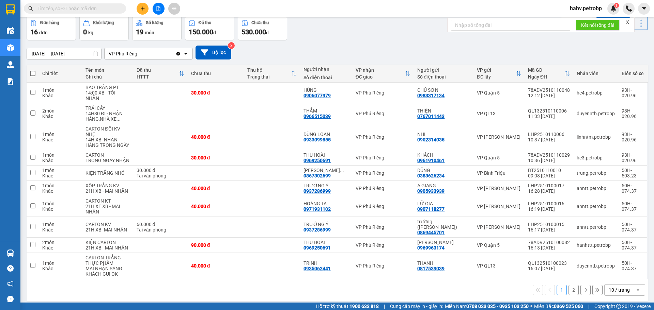
click at [569, 285] on button "2" at bounding box center [573, 290] width 10 height 10
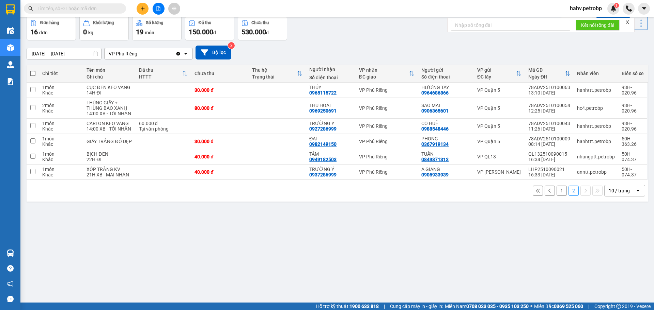
click at [556, 190] on button "1" at bounding box center [561, 191] width 10 height 10
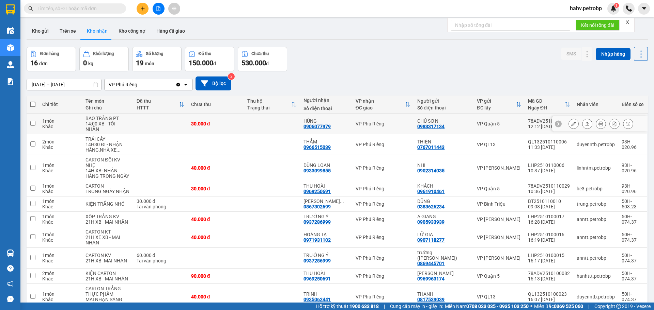
scroll to position [0, 0]
drag, startPoint x: 59, startPoint y: 30, endPoint x: 73, endPoint y: 30, distance: 14.3
click at [59, 30] on button "Trên xe" at bounding box center [67, 31] width 27 height 16
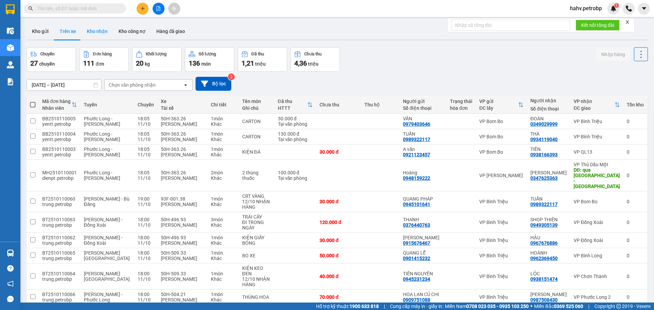
click at [94, 31] on button "Kho nhận" at bounding box center [97, 31] width 32 height 16
type input "[DATE] – [DATE]"
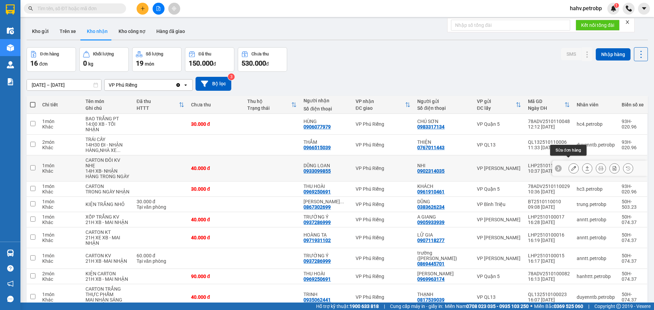
click at [571, 166] on icon at bounding box center [573, 168] width 5 height 5
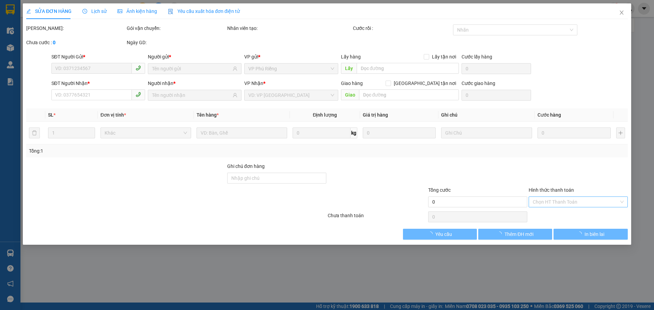
type input "0902314035"
type input "NHI"
type input "0933099855"
type input "DŨNG LOAN"
type input "40.000"
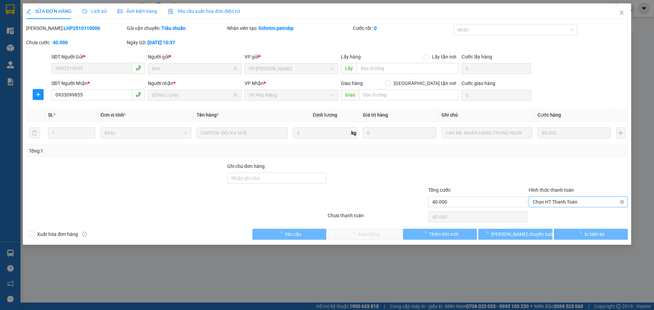
click at [545, 204] on span "Chọn HT Thanh Toán" at bounding box center [577, 202] width 91 height 10
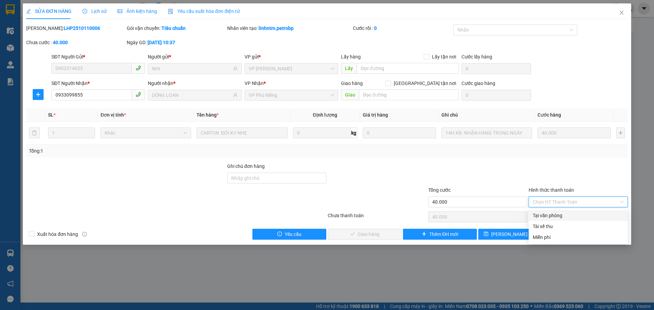
click at [543, 214] on div "Tại văn phòng" at bounding box center [577, 215] width 91 height 7
type input "0"
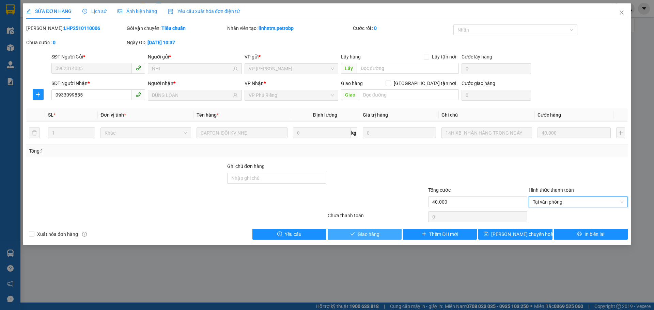
click at [368, 234] on span "Giao hàng" at bounding box center [368, 234] width 22 height 7
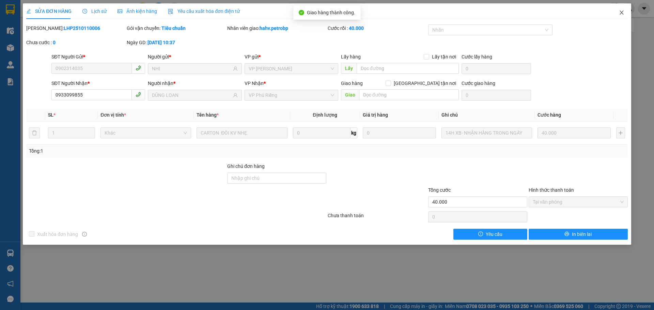
click at [626, 14] on span "Close" at bounding box center [621, 12] width 19 height 19
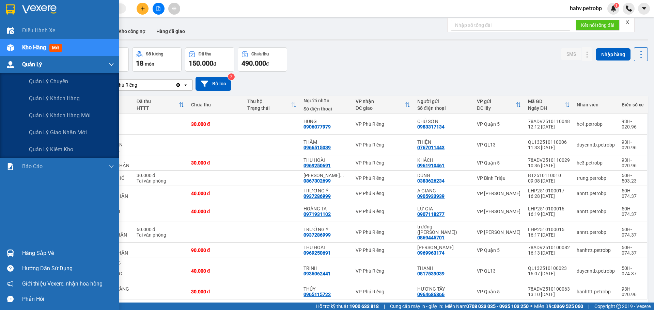
click at [9, 64] on img at bounding box center [10, 64] width 7 height 7
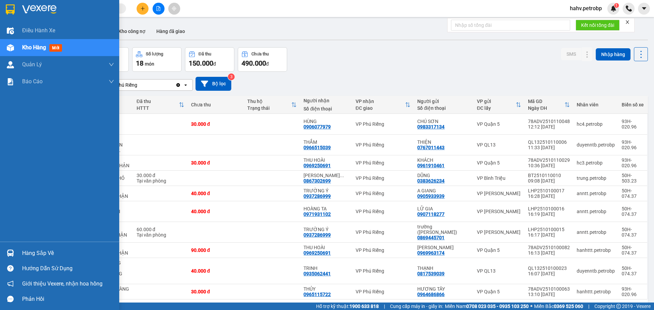
drag, startPoint x: 38, startPoint y: 245, endPoint x: 39, endPoint y: 251, distance: 6.2
click at [38, 247] on div "Hàng sắp về Hướng dẫn sử dụng Giới thiệu Vexere, nhận hoa hồng Phản hồi" at bounding box center [59, 274] width 119 height 65
click at [39, 251] on div "Hàng sắp về" at bounding box center [68, 253] width 92 height 10
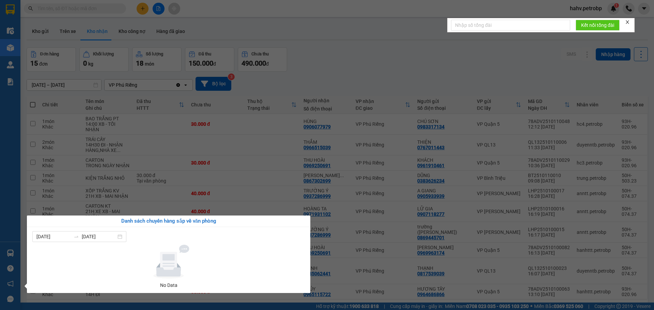
click at [20, 191] on div "Điều hành xe Kho hàng mới Quản [PERSON_NAME] lý chuyến Quản lý khách hàng Quản …" at bounding box center [10, 155] width 20 height 310
